Goal: Communication & Community: Answer question/provide support

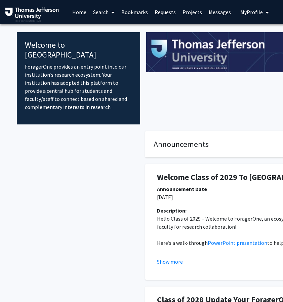
click at [223, 13] on link "Messages" at bounding box center [220, 12] width 29 height 24
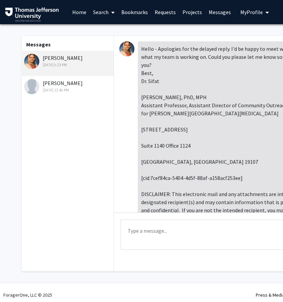
scroll to position [752, 0]
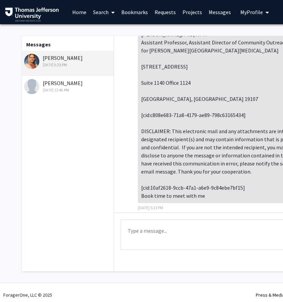
click at [62, 66] on div "[DATE] 5:23 PM" at bounding box center [68, 65] width 88 height 6
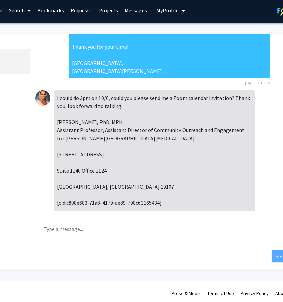
scroll to position [664, 0]
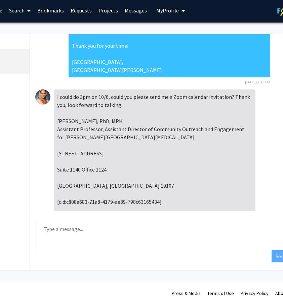
click at [52, 229] on textarea "Type a message" at bounding box center [164, 233] width 254 height 30
paste textarea "Good morning Dr. Sifat, I have attached the zoom link below. I look forward to …"
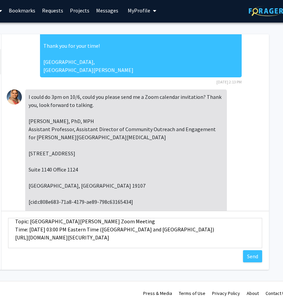
scroll to position [65, 0]
type textarea "Good morning Dr. Sifat, I have attached the zoom link below. I look forward to …"
click at [253, 256] on button "Send" at bounding box center [252, 256] width 19 height 12
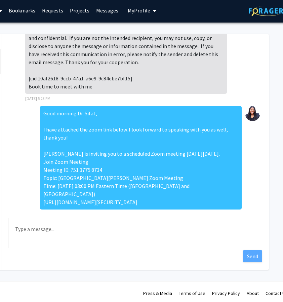
scroll to position [5, 113]
